Goal: Navigation & Orientation: Find specific page/section

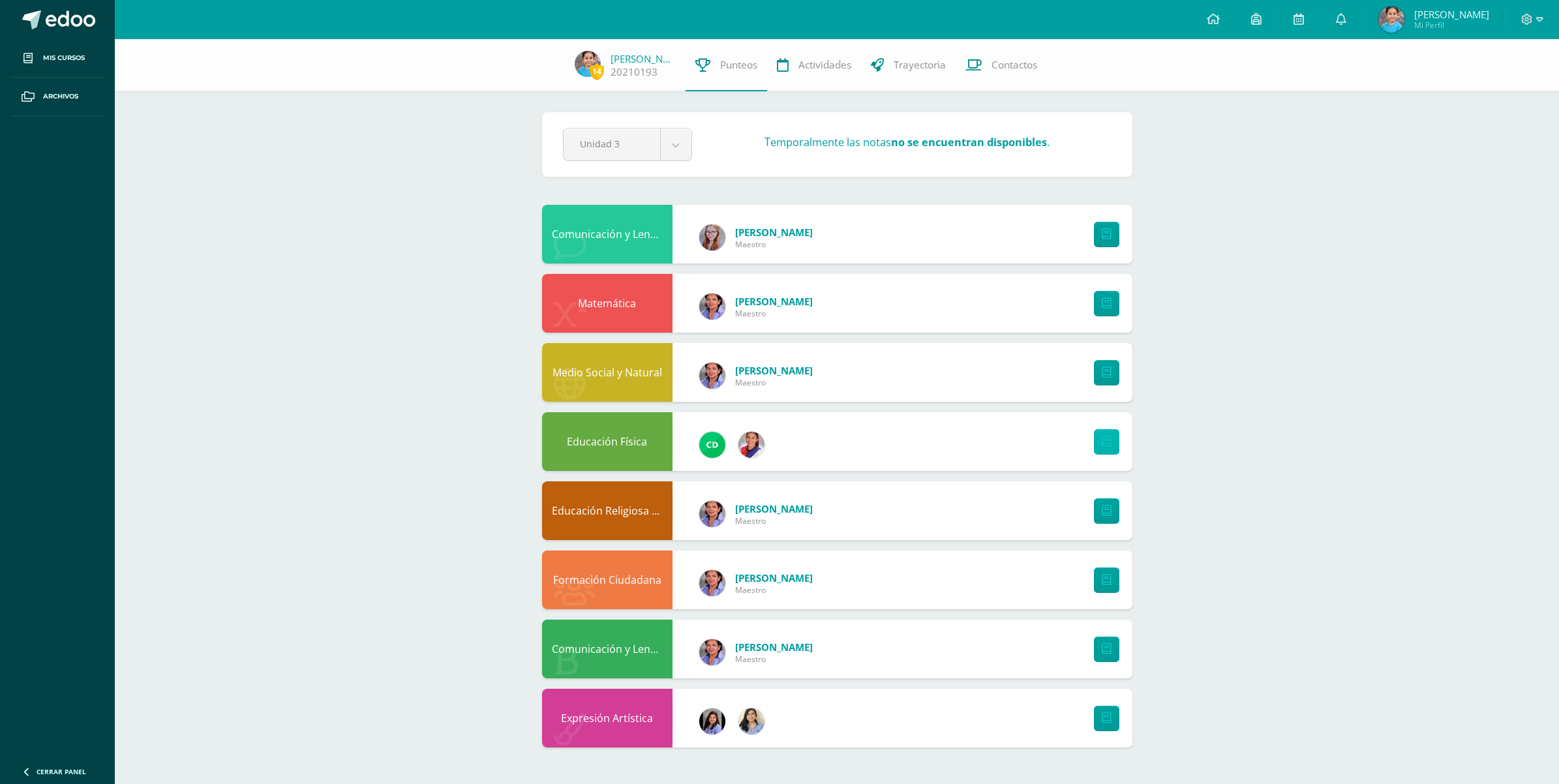
click at [1104, 442] on icon at bounding box center [1107, 442] width 10 height 11
click at [1116, 711] on link at bounding box center [1107, 719] width 26 height 26
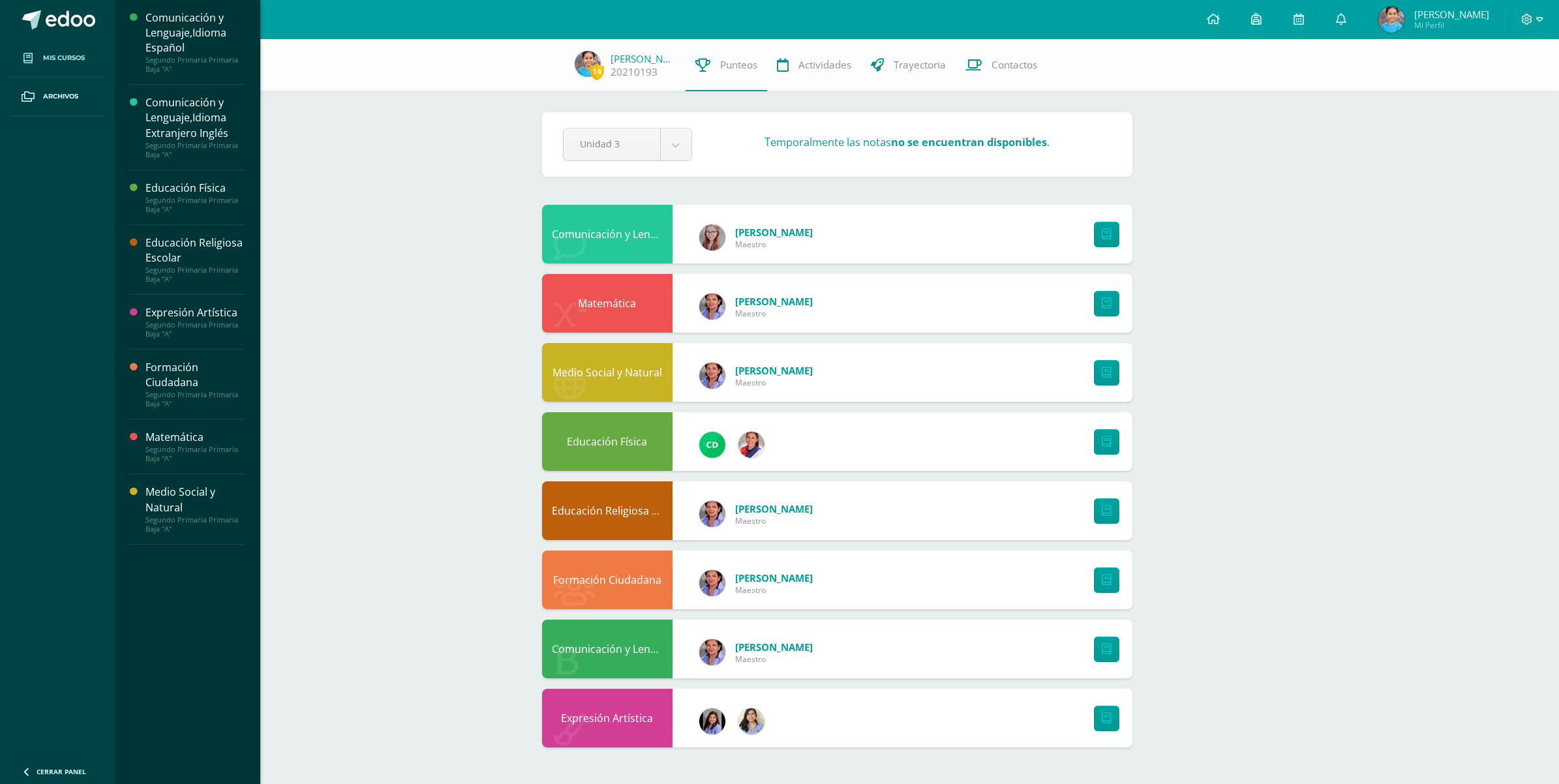
click at [57, 56] on span "Mis cursos" at bounding box center [64, 58] width 42 height 10
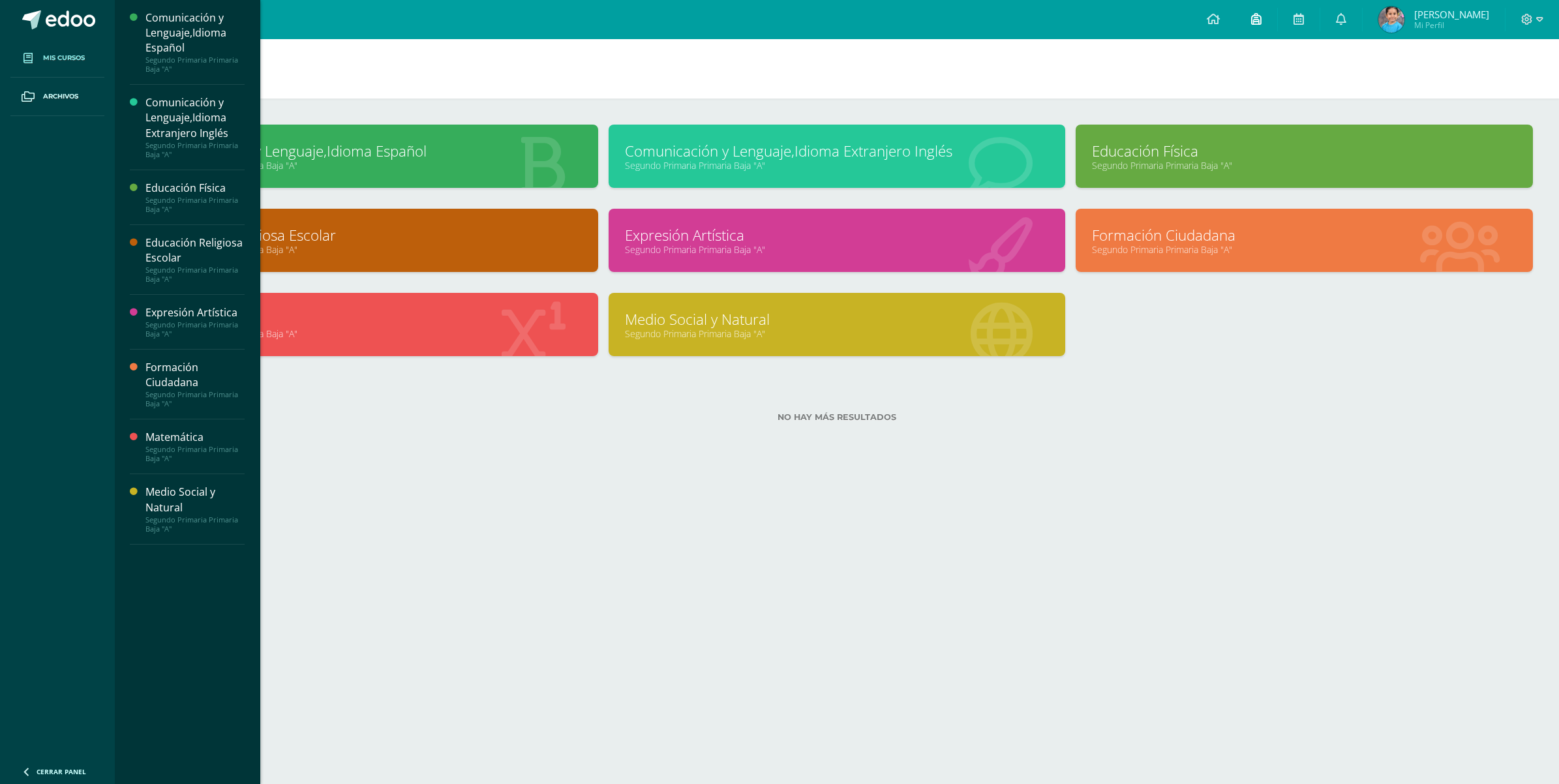
click at [1262, 20] on icon at bounding box center [1256, 19] width 10 height 12
click at [1320, 10] on link at bounding box center [1299, 19] width 42 height 39
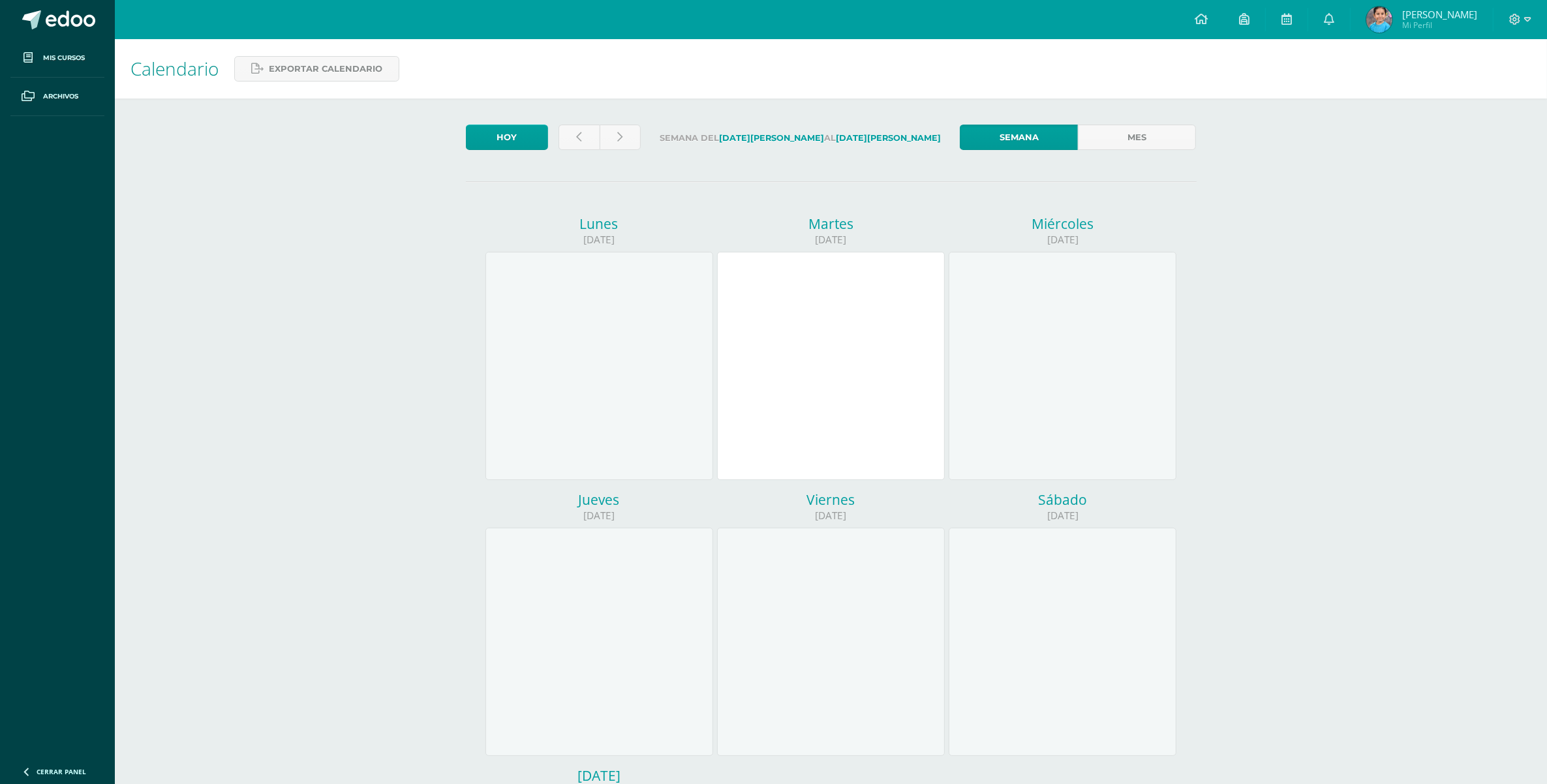
click at [1450, 24] on span "Mi Perfil" at bounding box center [1439, 25] width 75 height 11
